Goal: Task Accomplishment & Management: Use online tool/utility

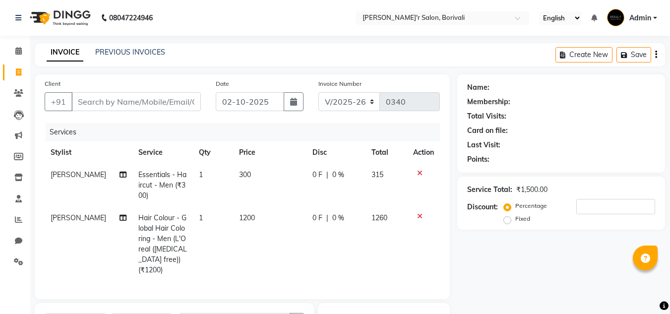
select select "8737"
select select "service"
select select "89314"
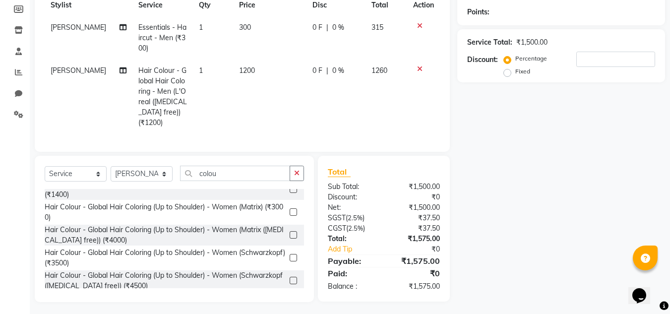
scroll to position [149, 0]
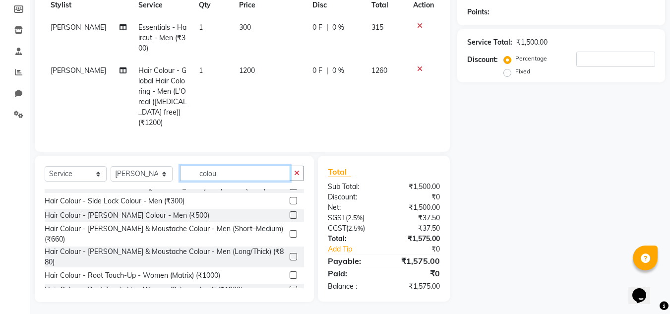
click at [224, 172] on input "colou" at bounding box center [235, 173] width 110 height 15
type input "c"
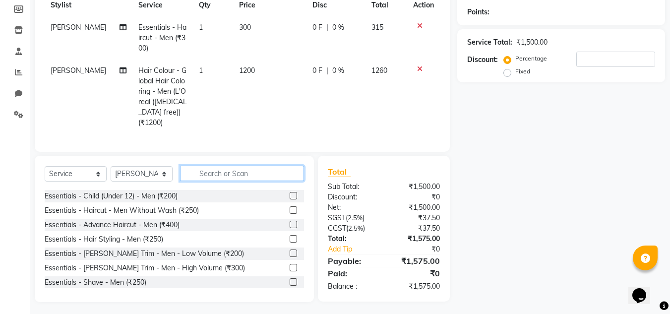
scroll to position [50, 0]
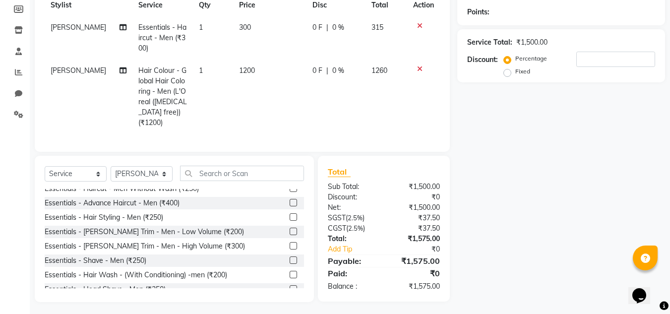
click at [290, 256] on label at bounding box center [293, 259] width 7 height 7
click at [290, 257] on input "checkbox" at bounding box center [293, 260] width 6 height 6
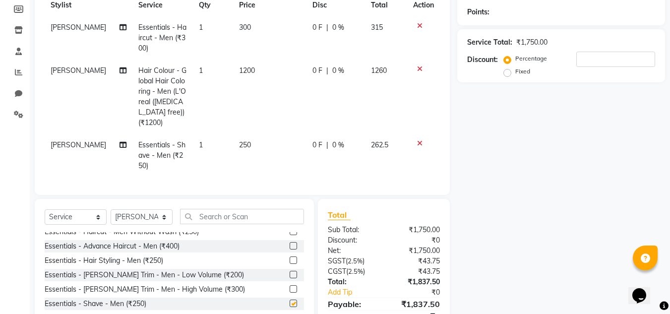
checkbox input "false"
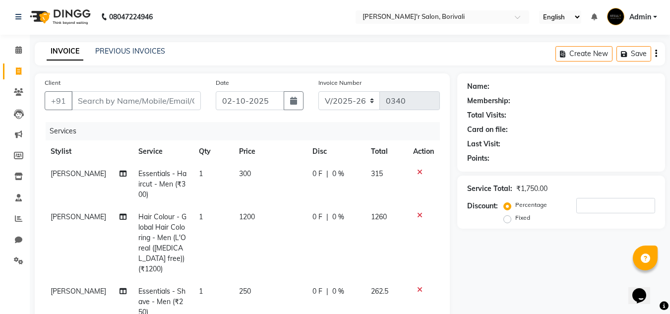
scroll to position [0, 0]
click at [126, 104] on input "Client" at bounding box center [135, 101] width 129 height 19
click at [119, 94] on input "Client" at bounding box center [135, 101] width 129 height 19
click at [120, 94] on input "Client" at bounding box center [135, 101] width 129 height 19
click at [120, 95] on input "Client" at bounding box center [135, 101] width 129 height 19
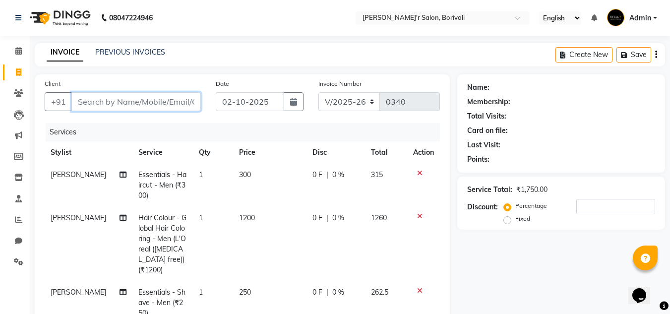
click at [120, 98] on input "Client" at bounding box center [135, 101] width 129 height 19
click at [121, 98] on input "Client" at bounding box center [135, 101] width 129 height 19
click at [106, 100] on input "Client" at bounding box center [135, 101] width 129 height 19
type input "7"
type input "0"
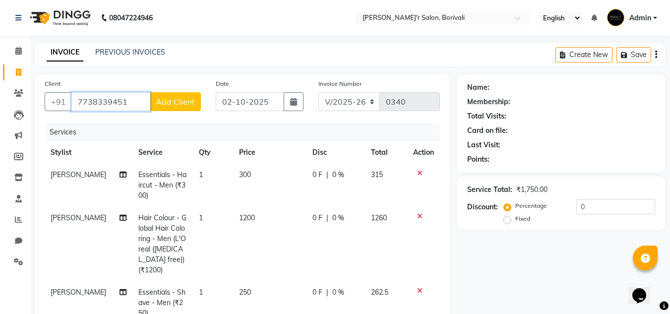
type input "7738339451"
click at [179, 98] on span "Add Client" at bounding box center [175, 102] width 39 height 10
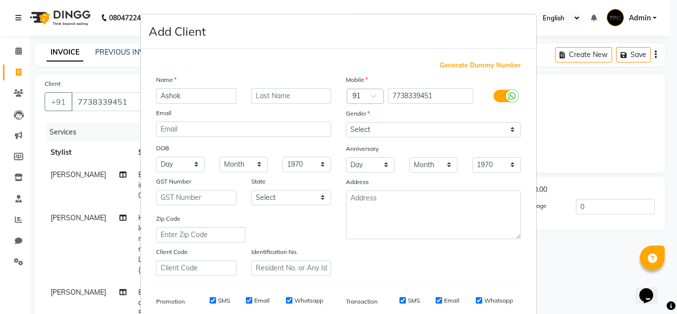
type input "Ashok"
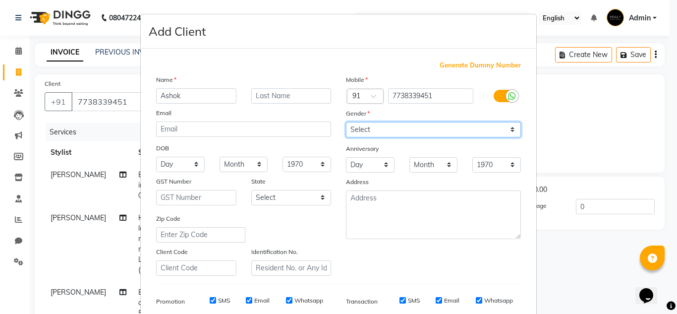
click at [391, 129] on select "Select [DEMOGRAPHIC_DATA] [DEMOGRAPHIC_DATA] Other Prefer Not To Say" at bounding box center [433, 129] width 175 height 15
select select "[DEMOGRAPHIC_DATA]"
click at [346, 122] on select "Select [DEMOGRAPHIC_DATA] [DEMOGRAPHIC_DATA] Other Prefer Not To Say" at bounding box center [433, 129] width 175 height 15
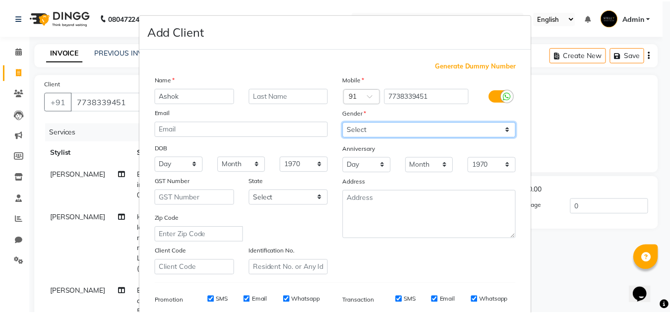
scroll to position [144, 0]
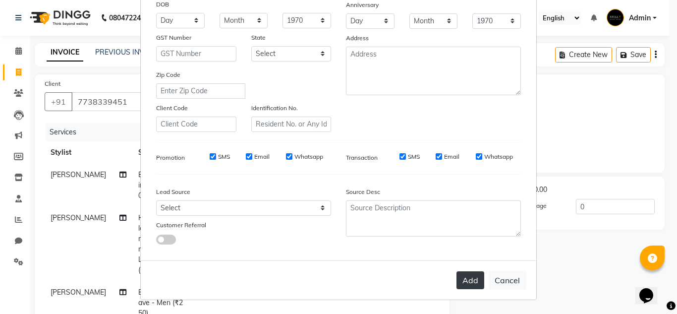
click at [468, 285] on button "Add" at bounding box center [471, 280] width 28 height 18
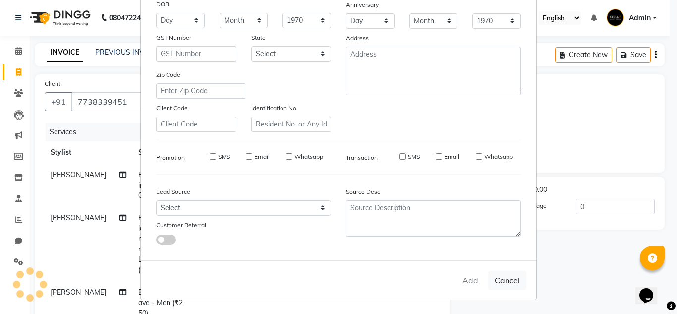
select select
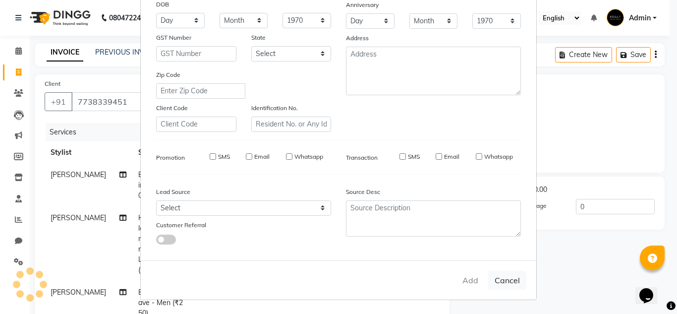
select select
checkbox input "false"
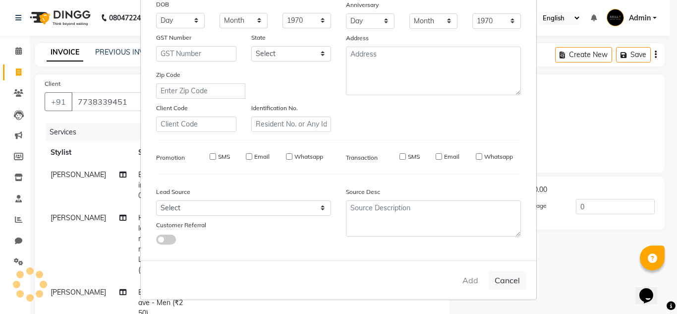
checkbox input "false"
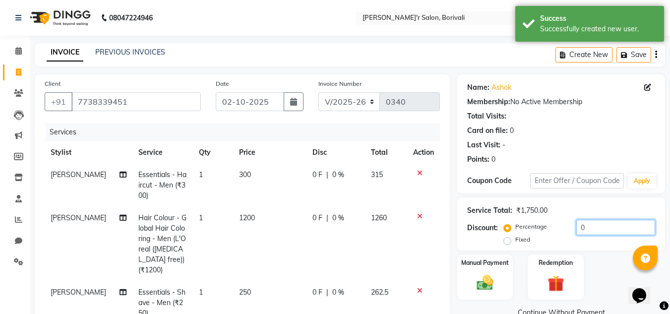
click at [583, 232] on input "0" at bounding box center [615, 227] width 79 height 15
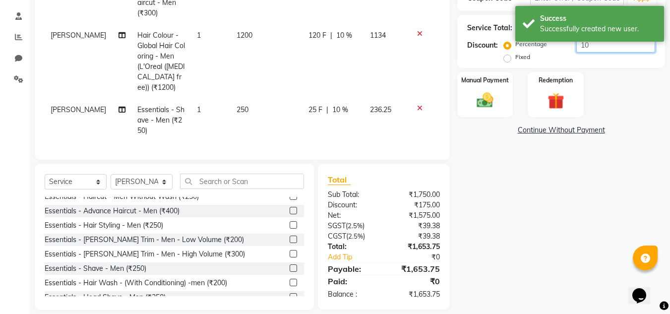
scroll to position [190, 0]
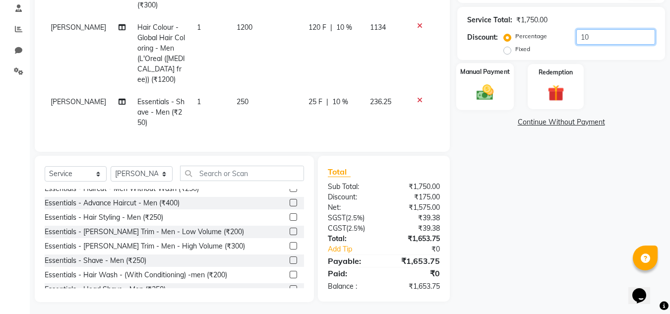
type input "10"
click at [501, 94] on div "Manual Payment" at bounding box center [485, 86] width 58 height 47
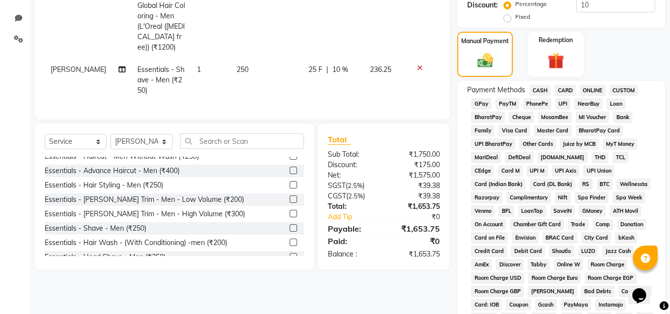
scroll to position [240, 0]
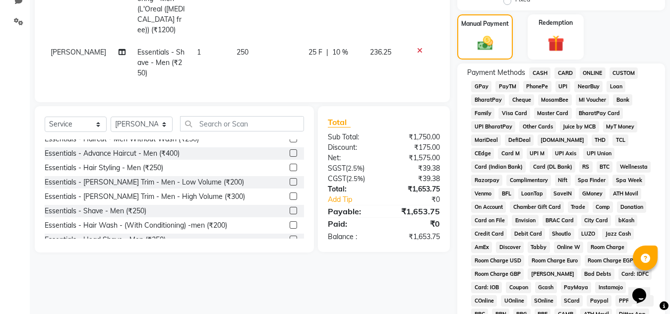
click at [475, 83] on span "GPay" at bounding box center [481, 86] width 20 height 11
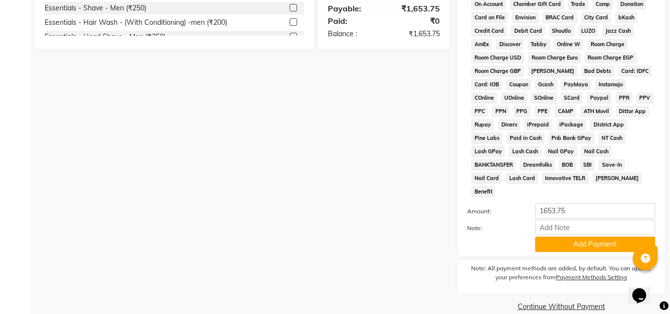
scroll to position [444, 0]
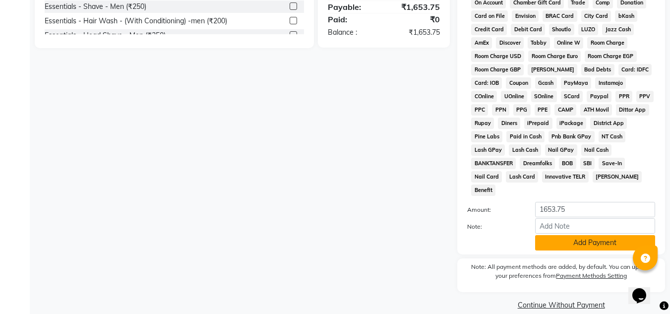
click at [554, 235] on button "Add Payment" at bounding box center [595, 242] width 120 height 15
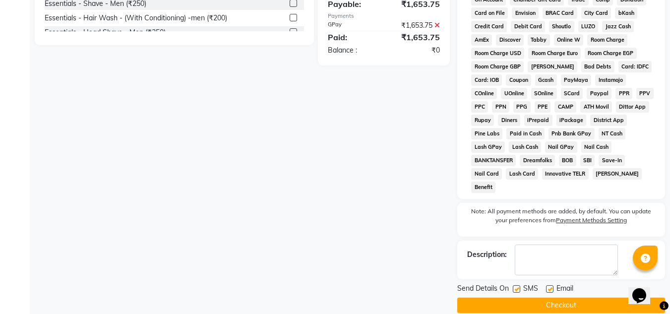
scroll to position [448, 0]
click at [559, 297] on button "Checkout" at bounding box center [561, 304] width 208 height 15
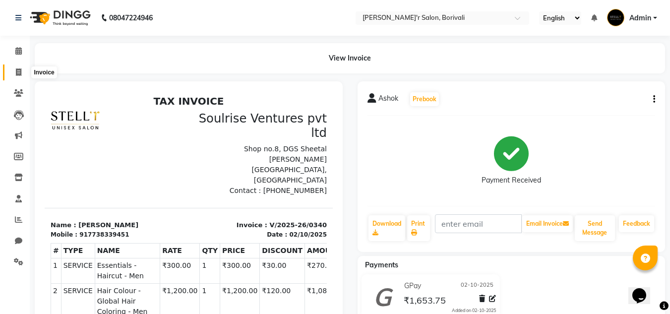
click at [16, 73] on icon at bounding box center [18, 71] width 5 height 7
select select "8737"
select select "service"
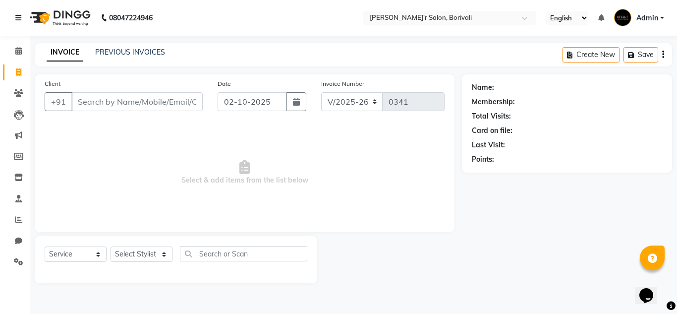
click at [127, 263] on div "Select Service Product Membership Package Voucher Prepaid Gift Card Select Styl…" at bounding box center [176, 257] width 263 height 23
click at [133, 254] on select "Select Stylist [PERSON_NAME] Chote Laal [PERSON_NAME] [PERSON_NAME] [PERSON_NAM…" at bounding box center [142, 253] width 62 height 15
select select "89313"
click at [111, 246] on select "Select Stylist [PERSON_NAME] Chote Laal [PERSON_NAME] [PERSON_NAME] [PERSON_NAM…" at bounding box center [142, 253] width 62 height 15
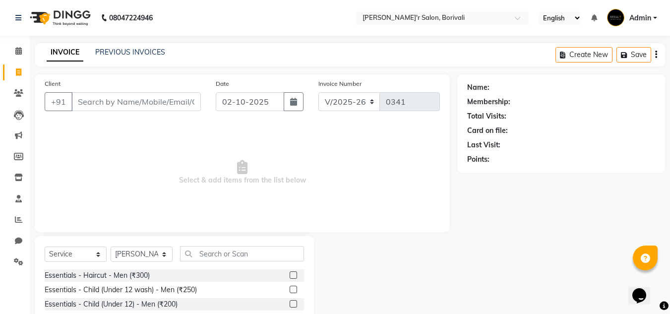
click at [290, 275] on label at bounding box center [293, 274] width 7 height 7
click at [290, 275] on input "checkbox" at bounding box center [293, 275] width 6 height 6
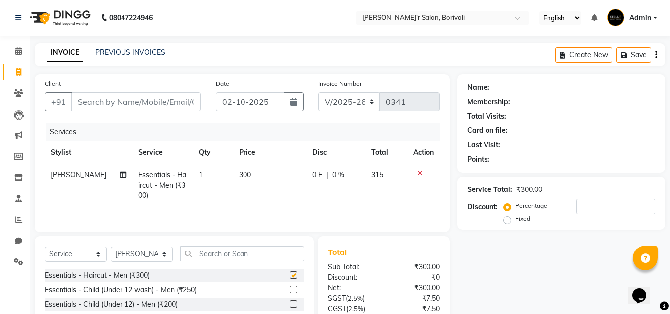
checkbox input "false"
click at [140, 105] on input "Client" at bounding box center [135, 101] width 129 height 19
click at [417, 175] on icon at bounding box center [419, 173] width 5 height 7
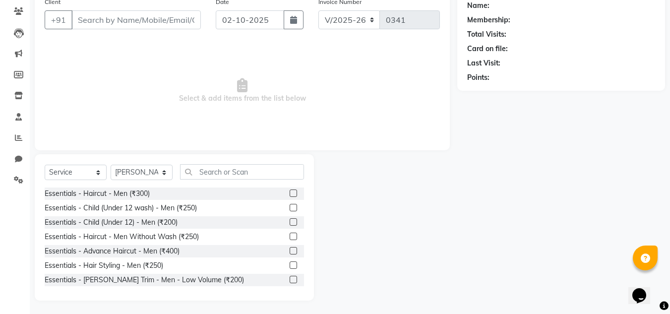
scroll to position [83, 0]
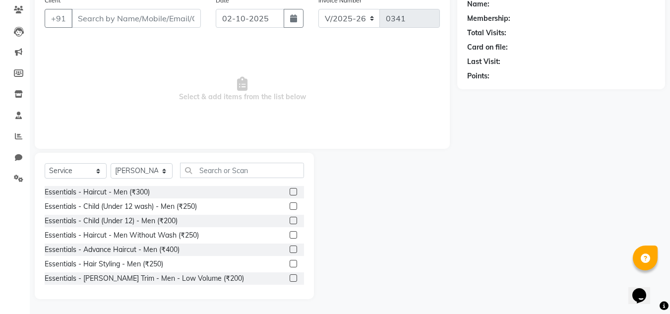
click at [290, 234] on label at bounding box center [293, 234] width 7 height 7
click at [290, 234] on input "checkbox" at bounding box center [293, 235] width 6 height 6
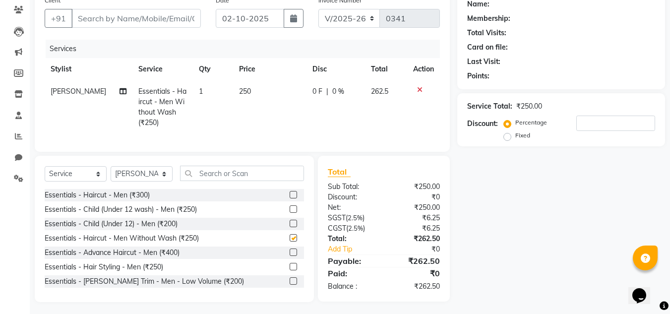
checkbox input "false"
click at [99, 20] on input "Client" at bounding box center [135, 18] width 129 height 19
type input "9"
type input "0"
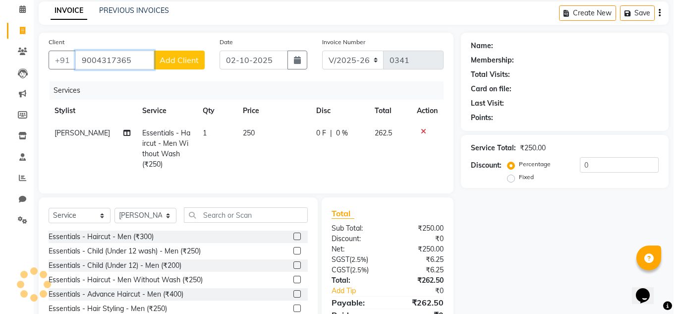
scroll to position [0, 0]
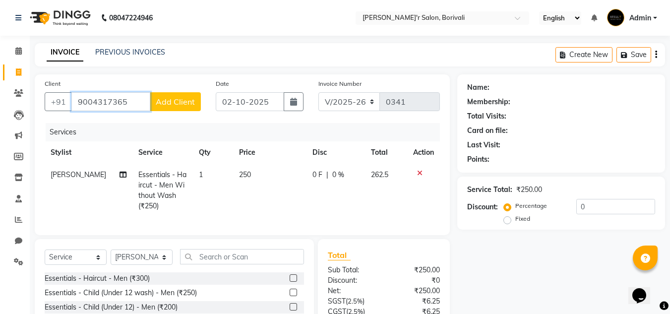
type input "9004317365"
click at [185, 99] on span "Add Client" at bounding box center [175, 102] width 39 height 10
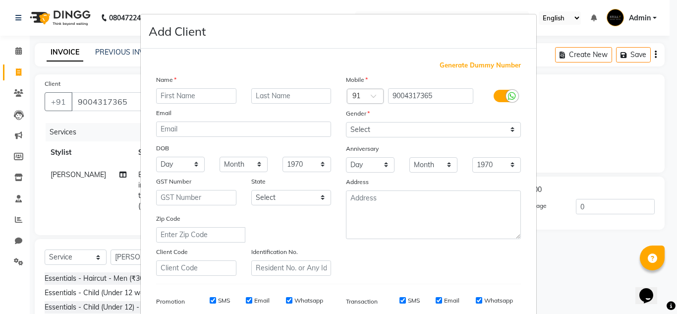
click at [185, 98] on input "text" at bounding box center [196, 95] width 80 height 15
click at [185, 95] on input "text" at bounding box center [196, 95] width 80 height 15
type input "[PERSON_NAME]"
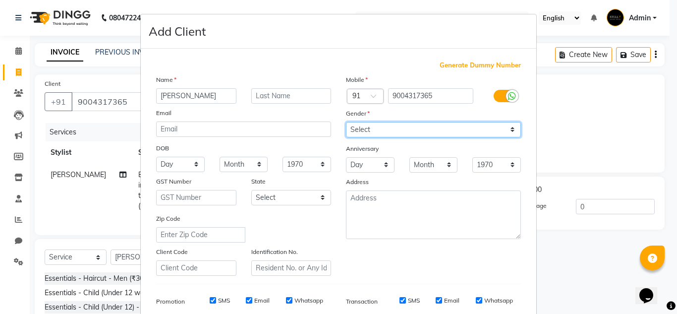
click at [354, 132] on select "Select [DEMOGRAPHIC_DATA] [DEMOGRAPHIC_DATA] Other Prefer Not To Say" at bounding box center [433, 129] width 175 height 15
select select "[DEMOGRAPHIC_DATA]"
click at [346, 122] on select "Select [DEMOGRAPHIC_DATA] [DEMOGRAPHIC_DATA] Other Prefer Not To Say" at bounding box center [433, 129] width 175 height 15
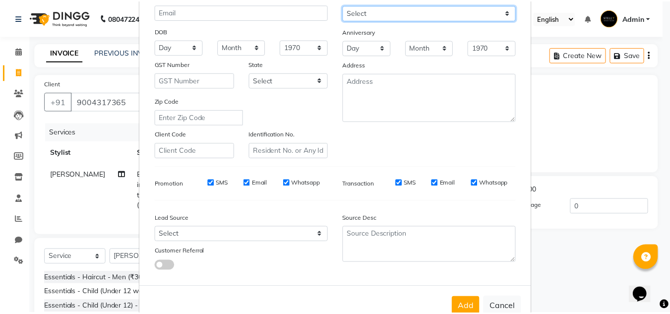
scroll to position [144, 0]
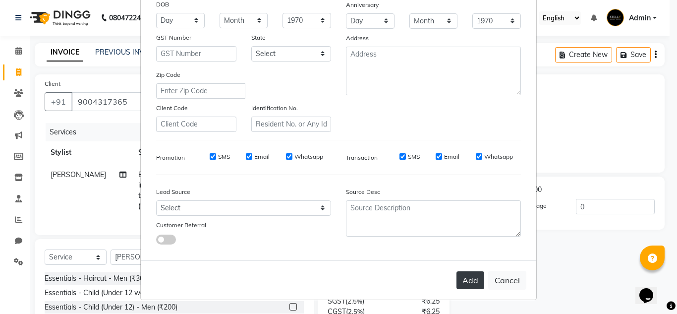
click at [463, 282] on button "Add" at bounding box center [471, 280] width 28 height 18
select select
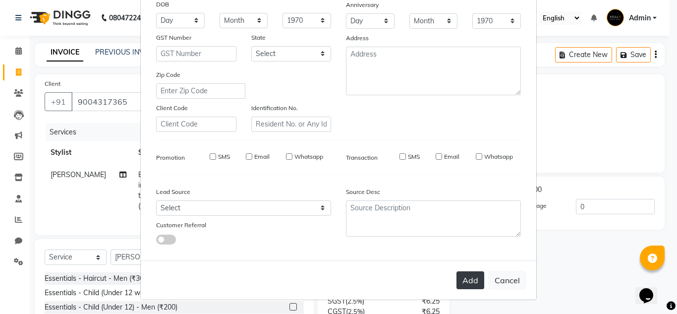
select select
checkbox input "false"
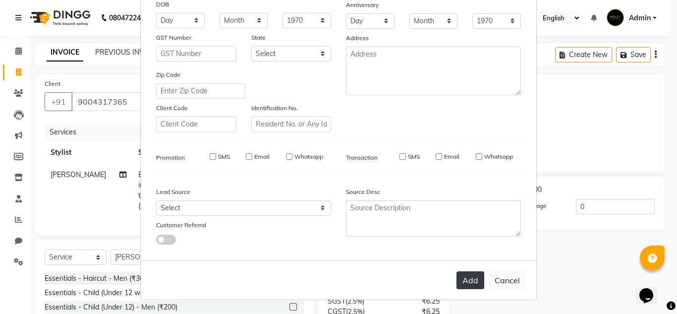
checkbox input "false"
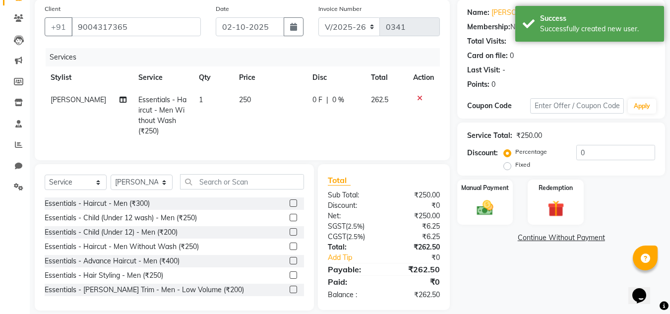
scroll to position [94, 0]
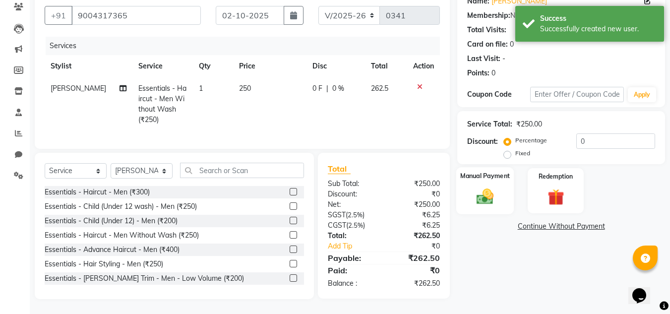
click at [474, 175] on div "Manual Payment" at bounding box center [485, 190] width 58 height 47
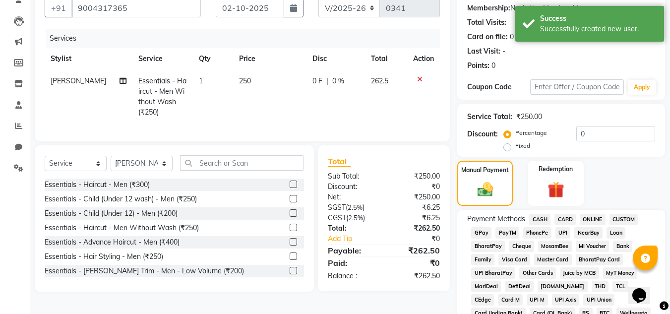
click at [483, 230] on span "GPay" at bounding box center [481, 232] width 20 height 11
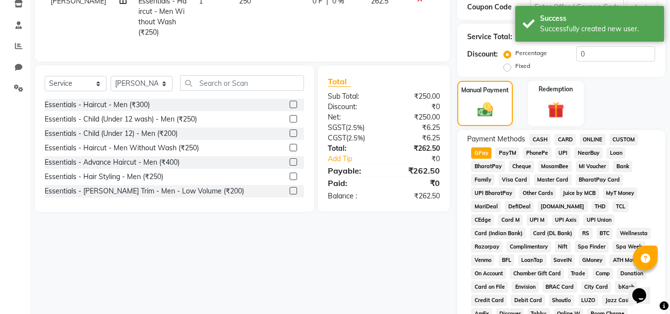
scroll to position [391, 0]
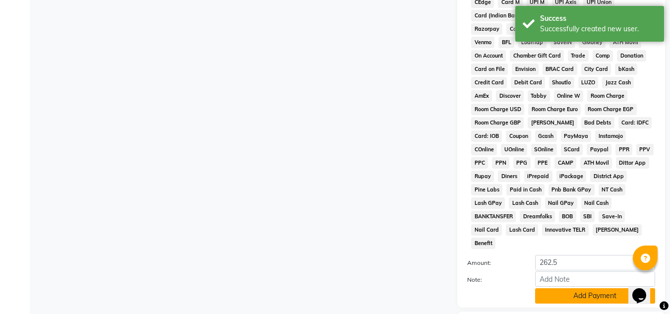
click at [563, 288] on button "Add Payment" at bounding box center [595, 295] width 120 height 15
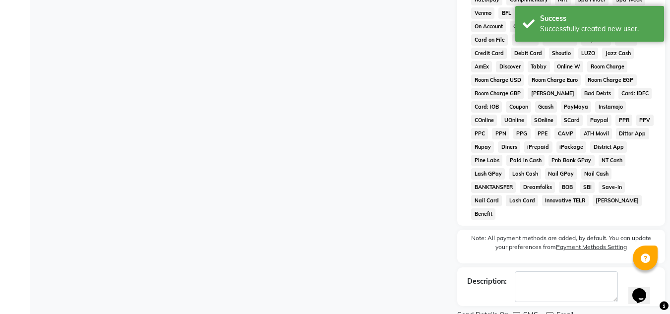
scroll to position [448, 0]
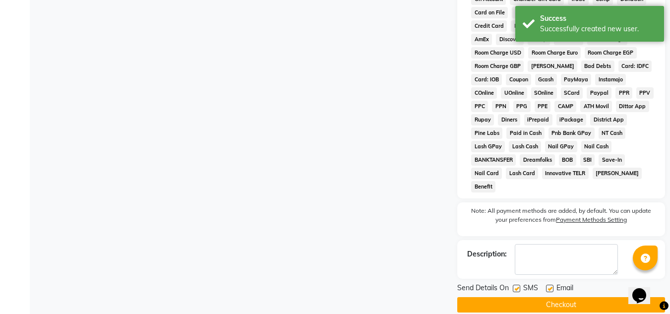
click at [564, 297] on button "Checkout" at bounding box center [561, 304] width 208 height 15
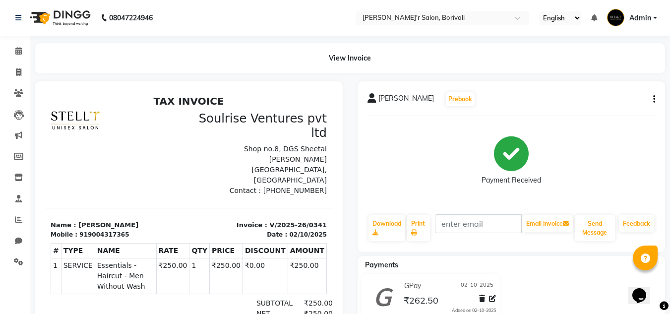
click at [654, 99] on icon "button" at bounding box center [654, 99] width 2 height 0
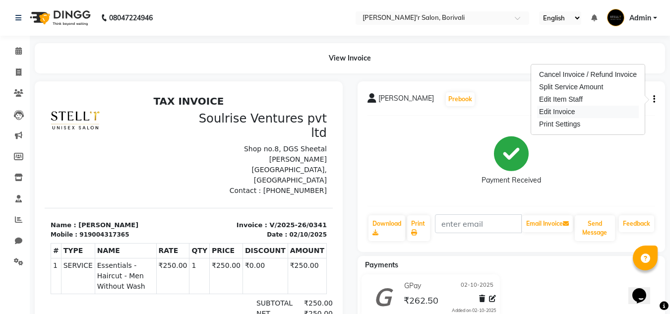
click at [595, 111] on div "Edit Invoice" at bounding box center [588, 112] width 102 height 12
select select "service"
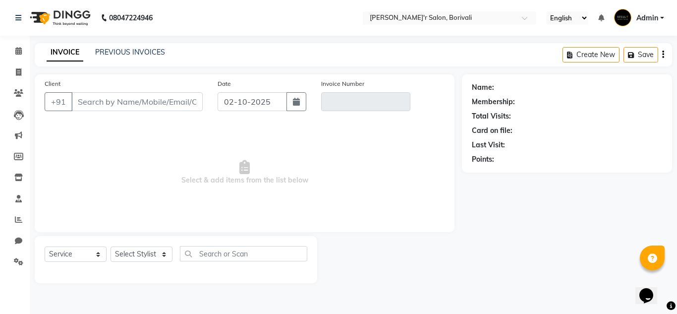
type input "9004317365"
type input "V/2025-26/0341"
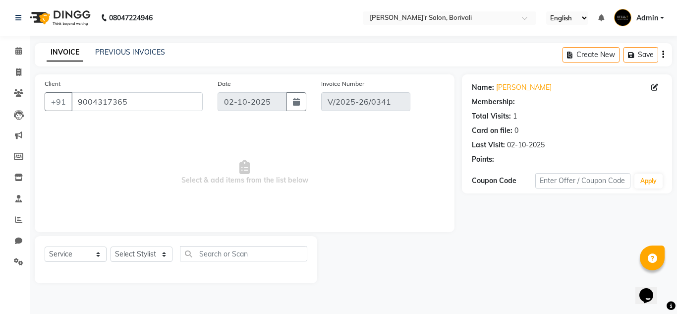
select select "select"
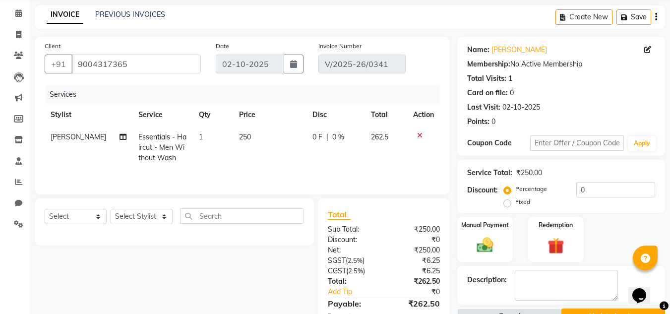
scroll to position [104, 0]
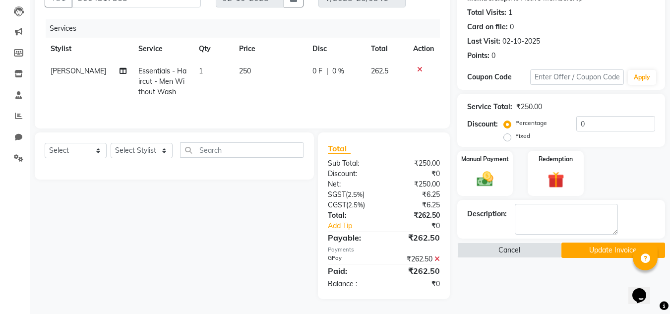
click at [439, 224] on div "₹0" at bounding box center [421, 226] width 53 height 10
click at [430, 226] on div "₹0" at bounding box center [421, 226] width 53 height 10
click at [336, 225] on link "Add Tip" at bounding box center [357, 226] width 74 height 10
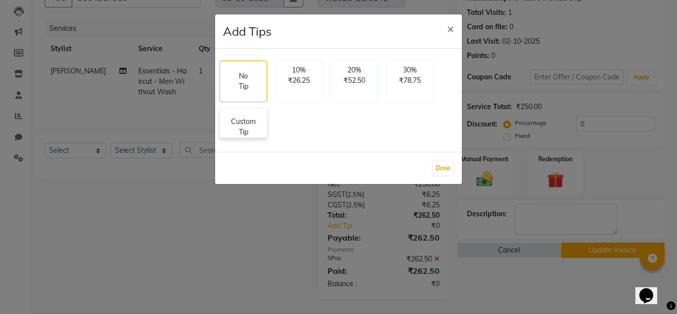
click at [251, 127] on p "Custom Tip" at bounding box center [243, 127] width 35 height 21
select select "89313"
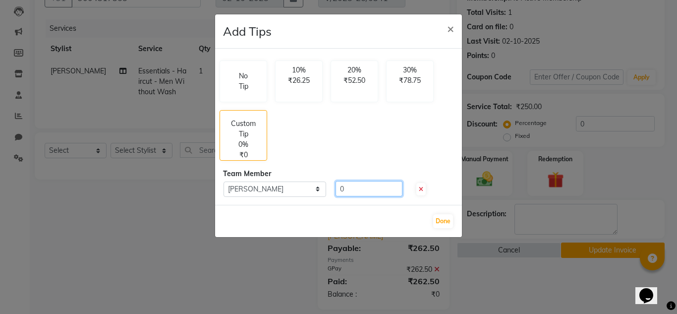
click at [358, 189] on input "0" at bounding box center [369, 188] width 67 height 15
type input "50"
click at [438, 218] on button "Done" at bounding box center [443, 221] width 20 height 14
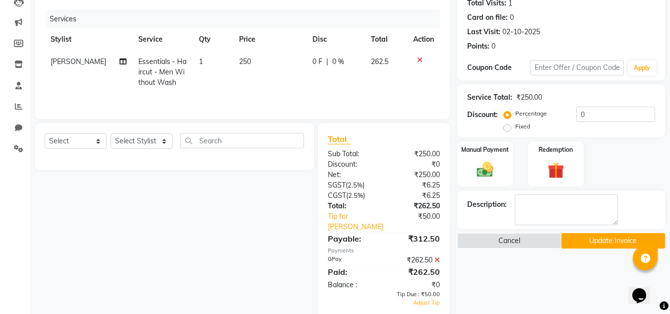
scroll to position [130, 0]
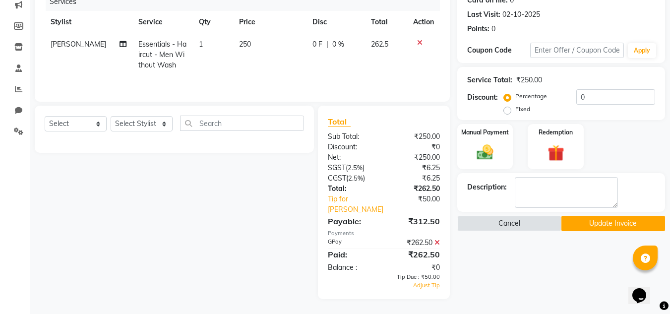
click at [600, 223] on button "Update Invoice" at bounding box center [613, 223] width 104 height 15
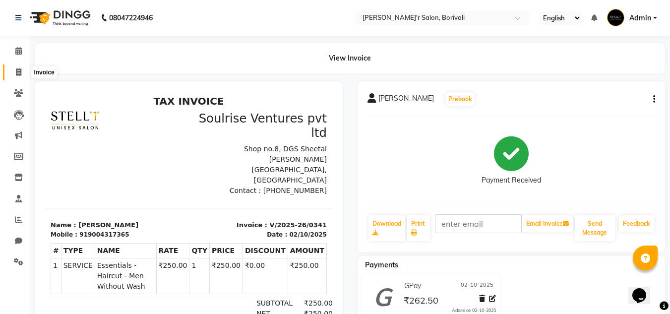
click at [12, 70] on span at bounding box center [18, 72] width 17 height 11
select select "8737"
select select "service"
